Goal: Task Accomplishment & Management: Manage account settings

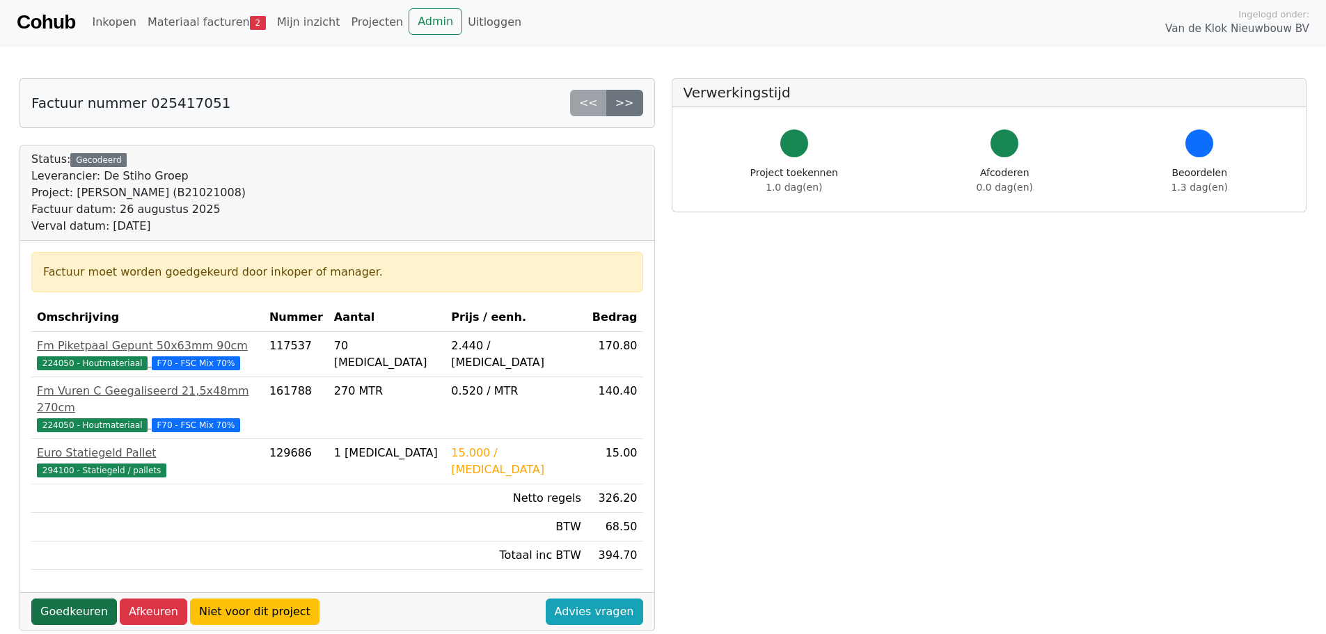
click at [82, 599] on link "Goedkeuren" at bounding box center [74, 612] width 86 height 26
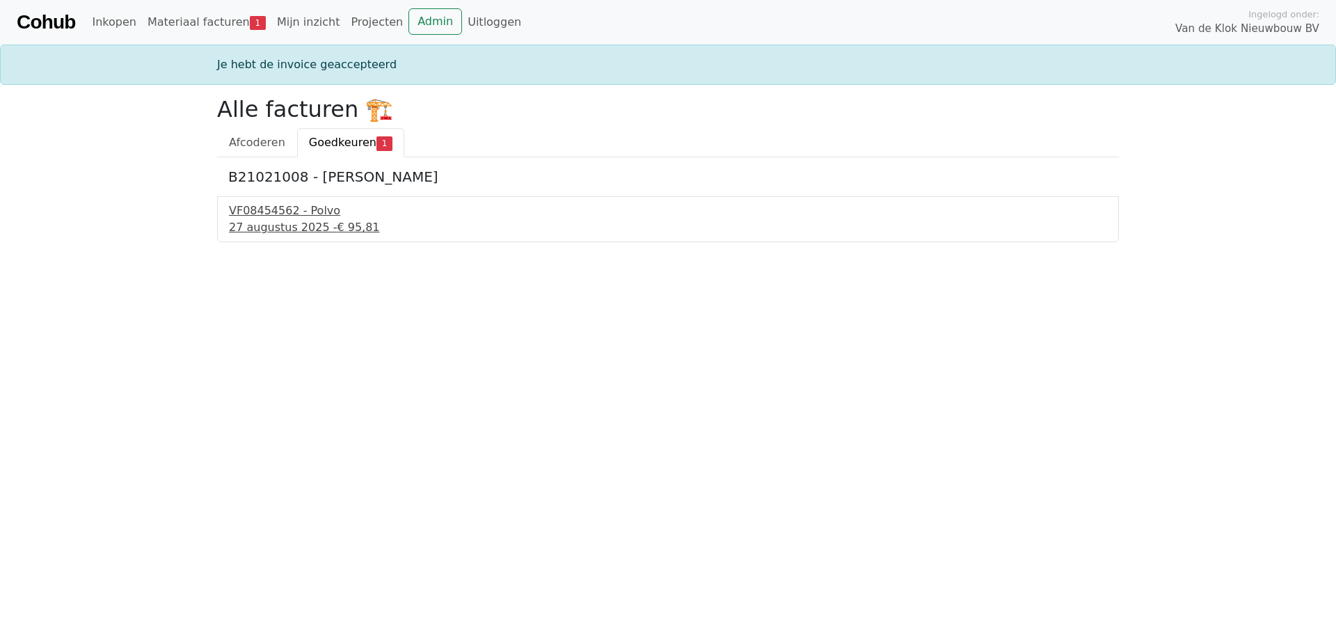
click at [310, 220] on div "[DATE] - € 95,81" at bounding box center [668, 227] width 878 height 17
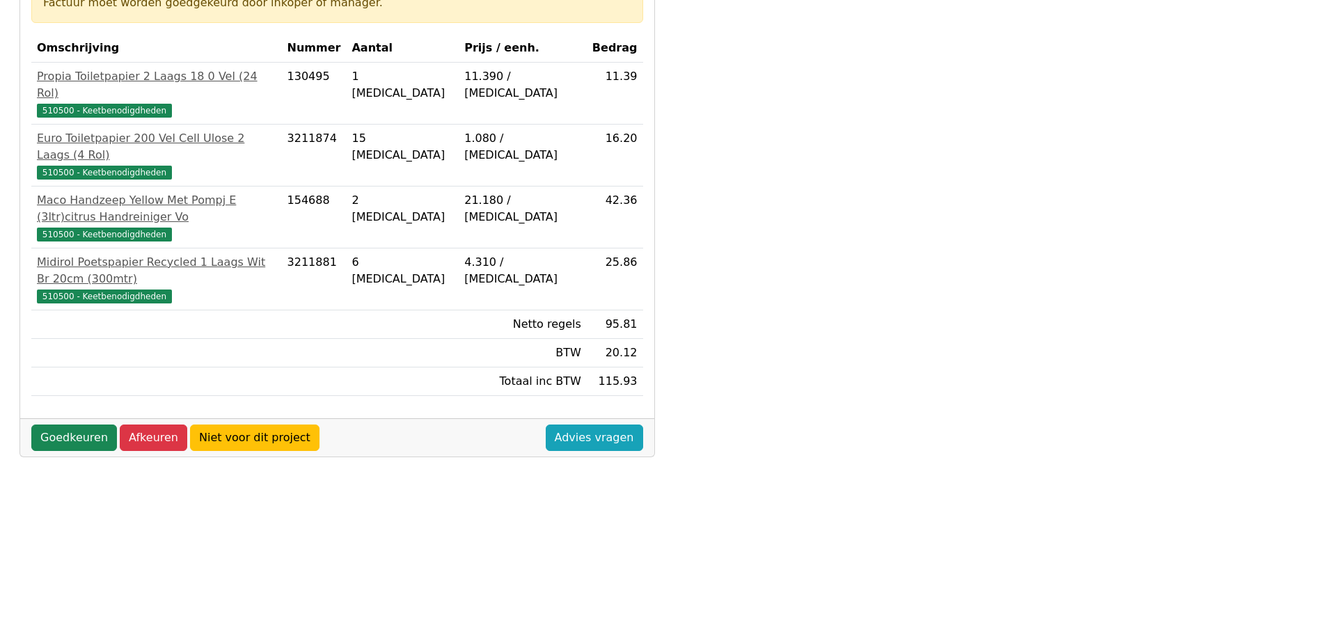
scroll to position [278, 0]
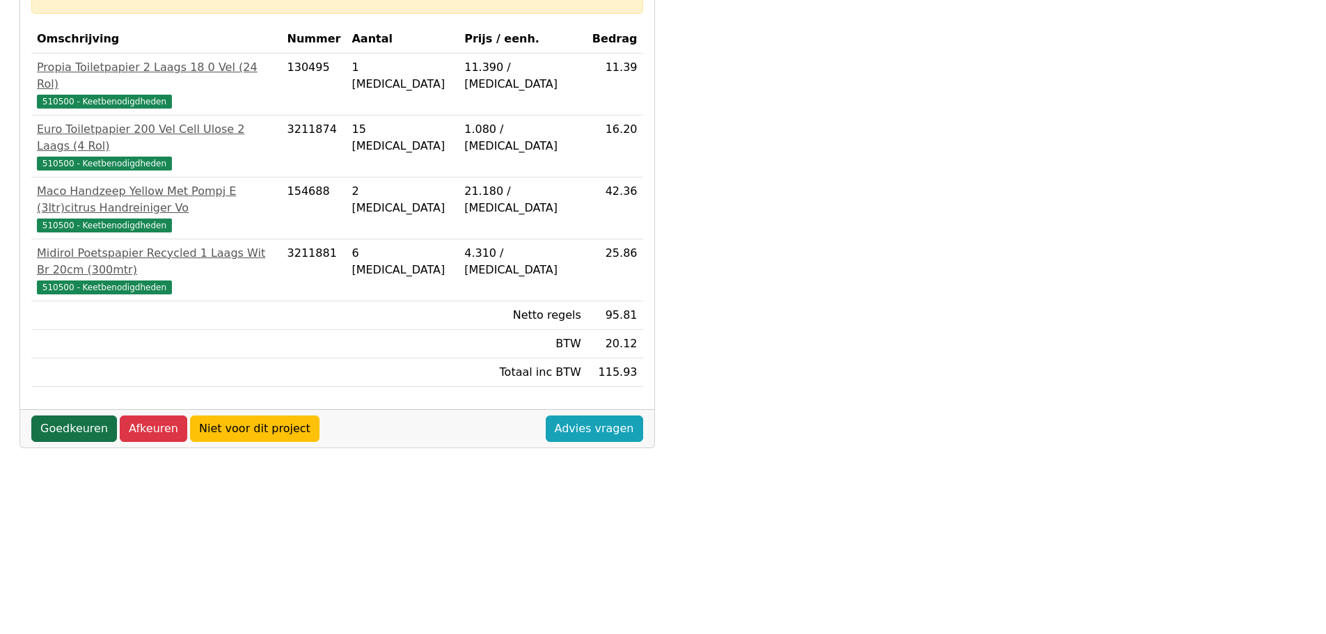
click at [74, 416] on link "Goedkeuren" at bounding box center [74, 429] width 86 height 26
